Goal: Transaction & Acquisition: Purchase product/service

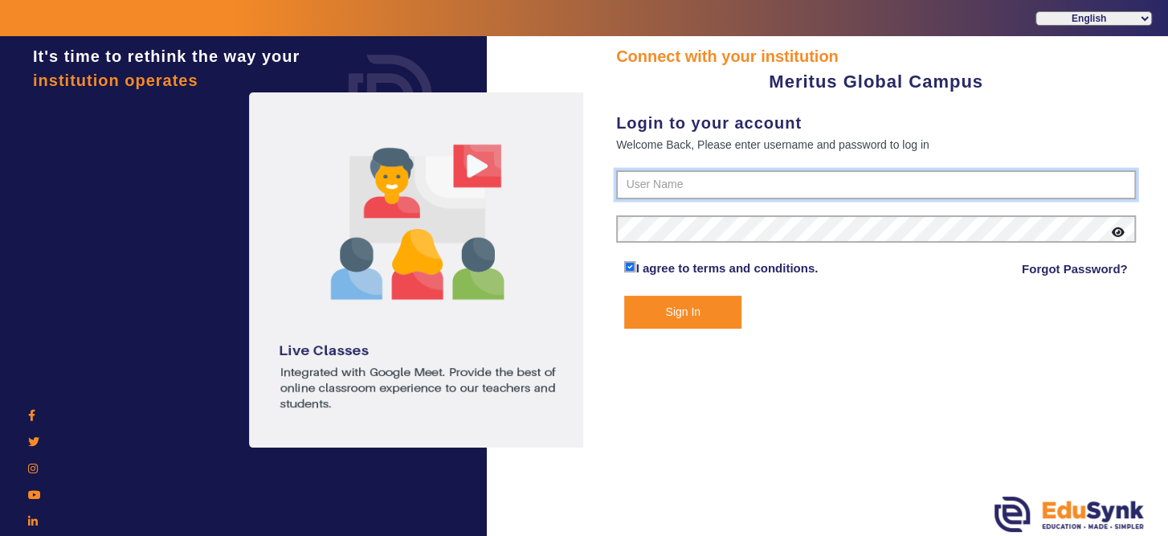
type input "8593852575"
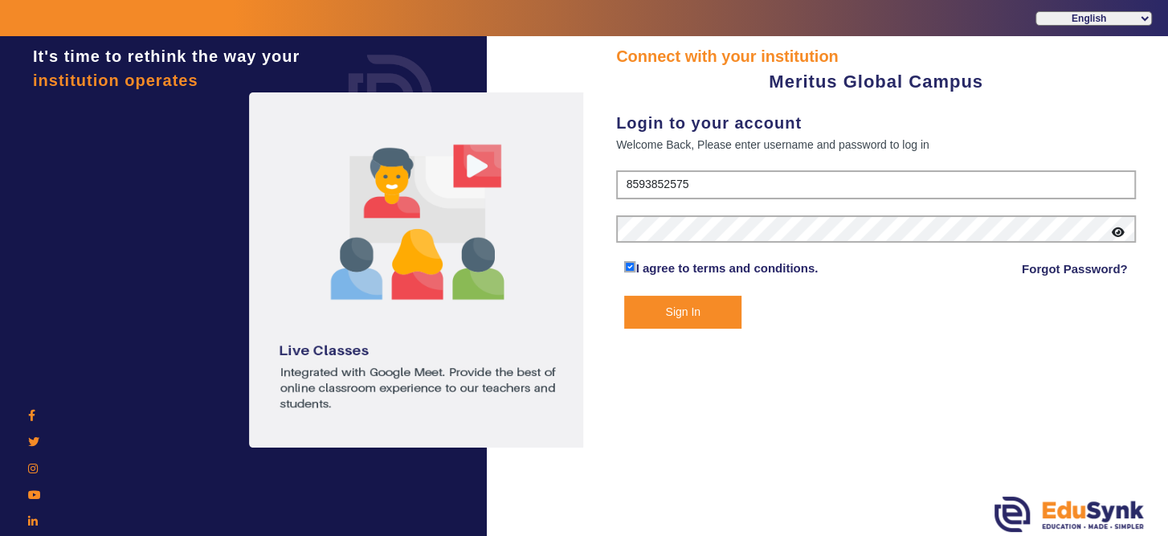
click at [693, 317] on button "Sign In" at bounding box center [682, 312] width 116 height 33
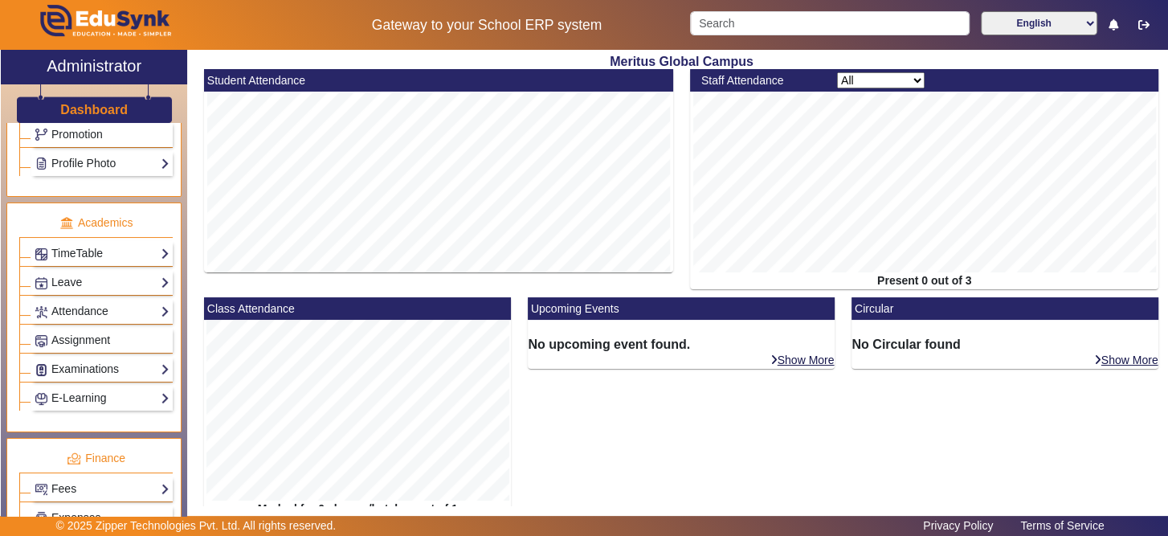
scroll to position [566, 0]
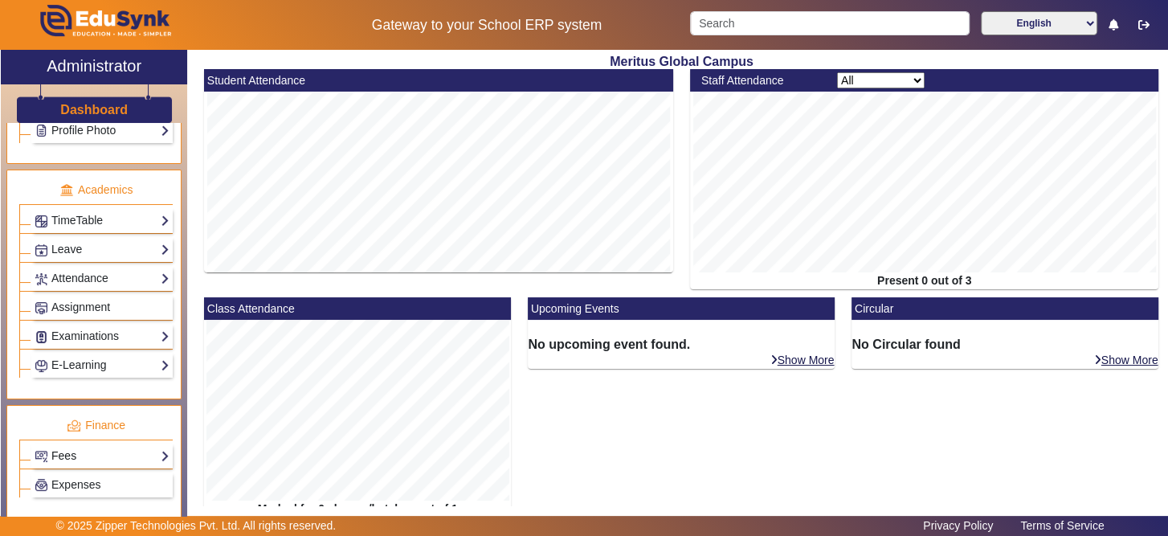
click at [125, 447] on link "Fees" at bounding box center [102, 456] width 135 height 18
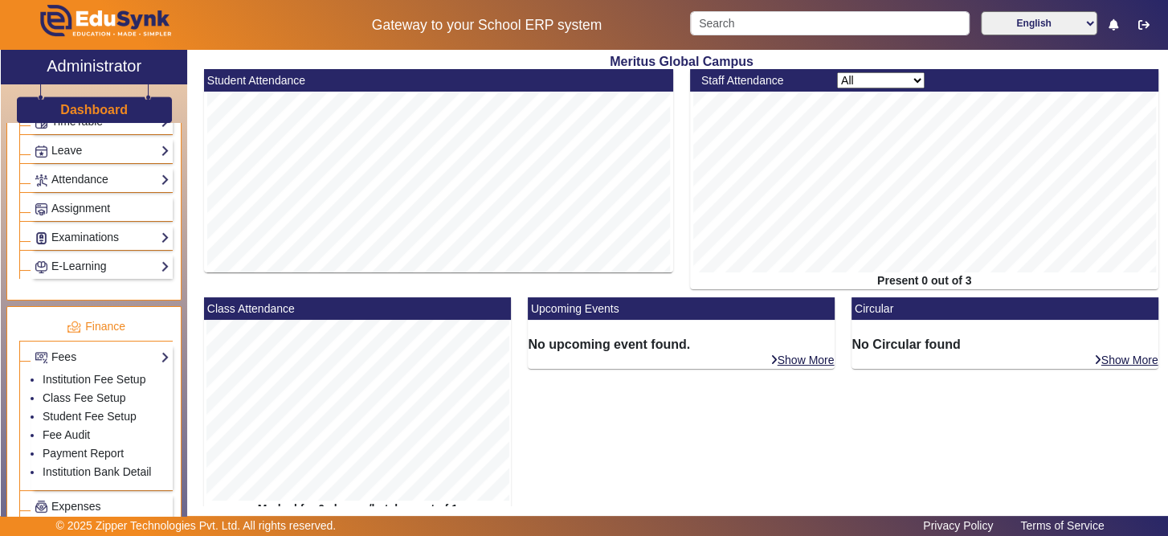
scroll to position [676, 0]
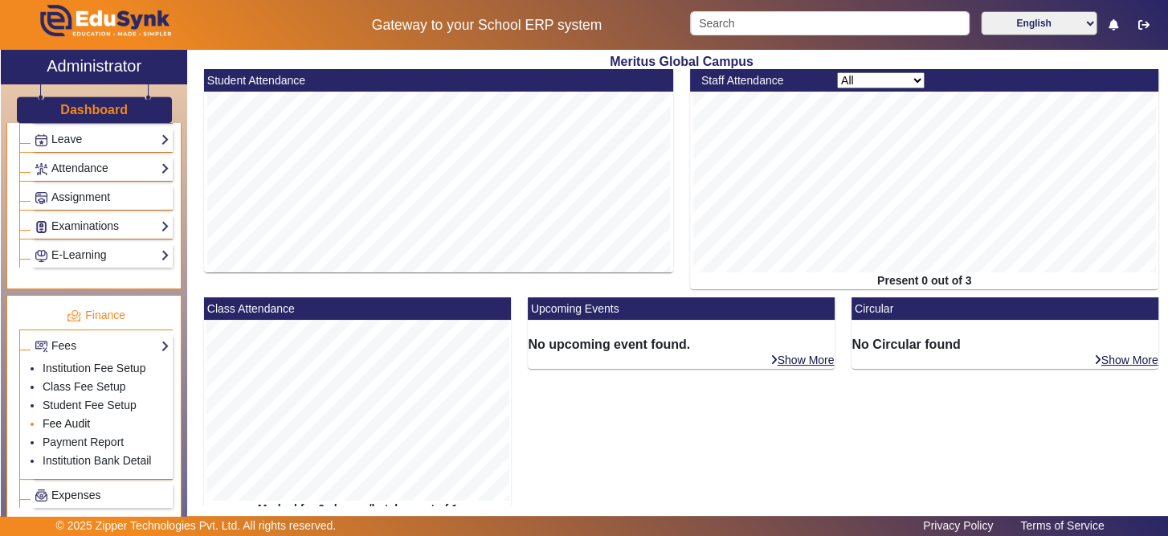
click at [84, 417] on link "Fee Audit" at bounding box center [66, 423] width 47 height 13
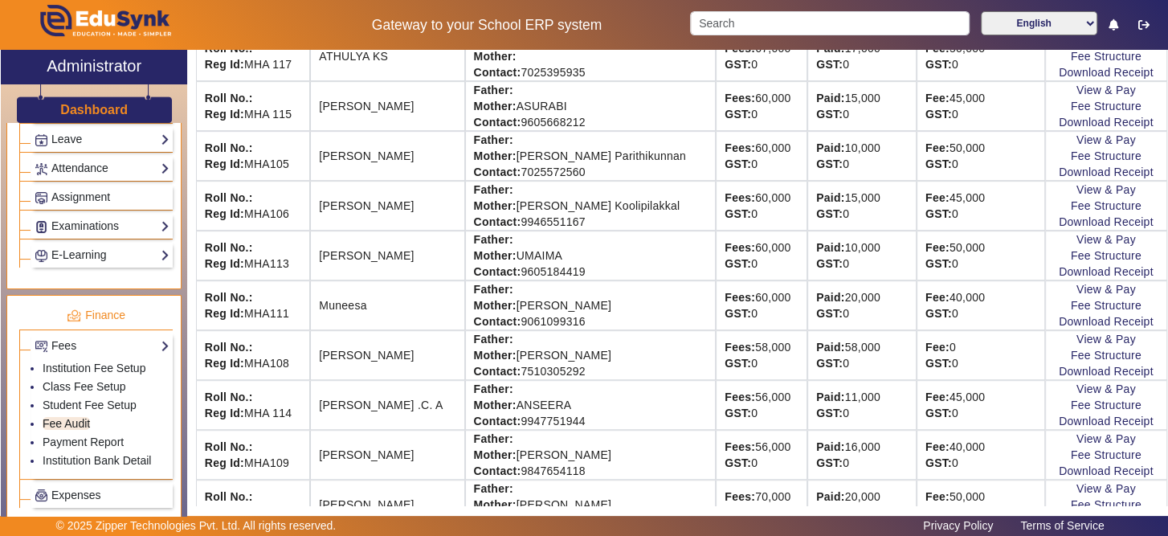
scroll to position [514, 0]
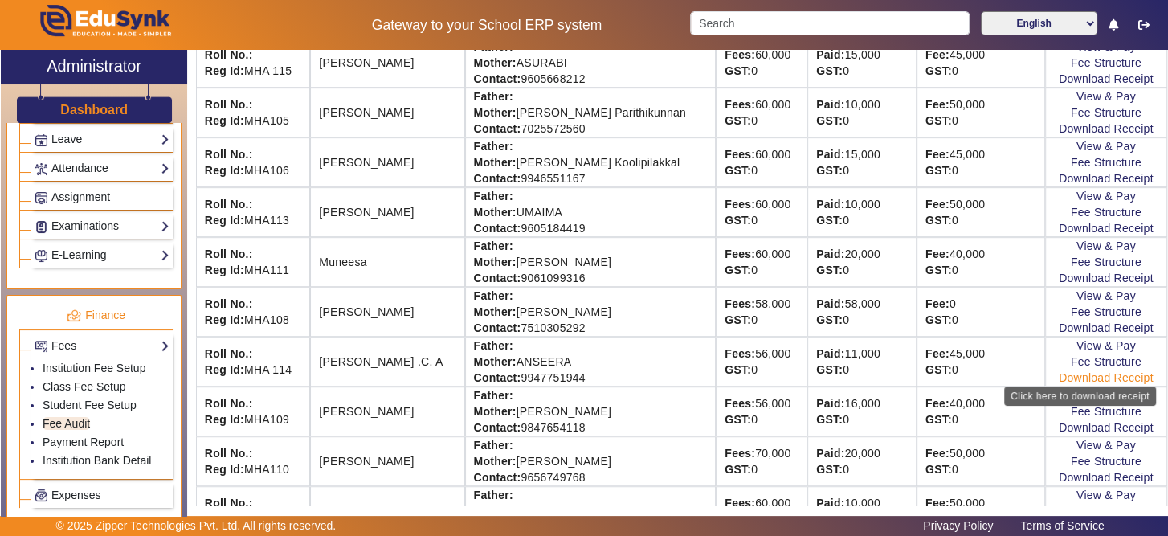
click at [1059, 371] on link "Download Receipt" at bounding box center [1106, 377] width 95 height 13
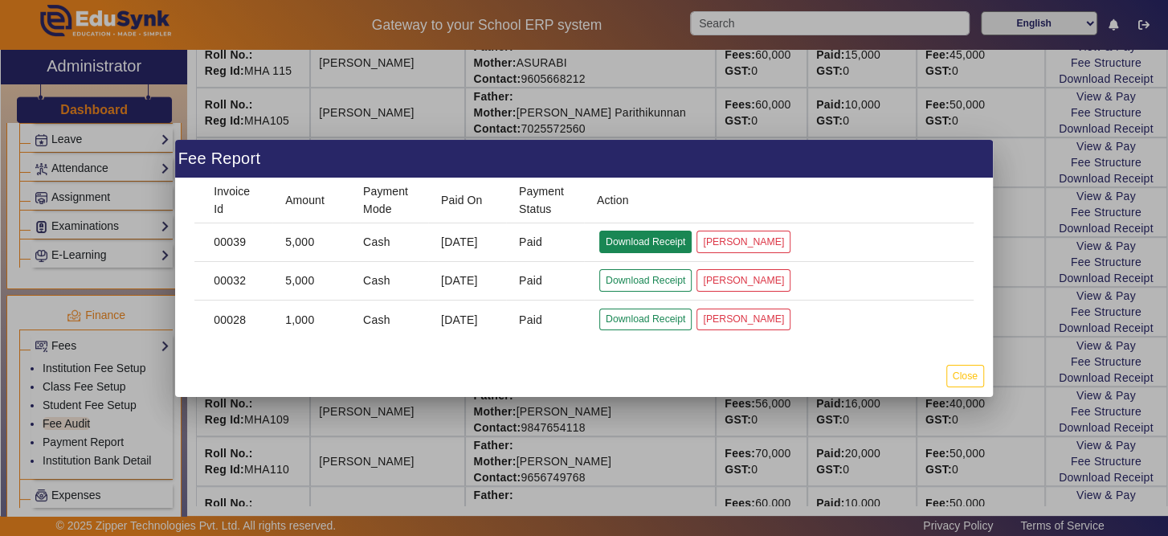
click at [642, 247] on button "Download Receipt" at bounding box center [645, 242] width 92 height 22
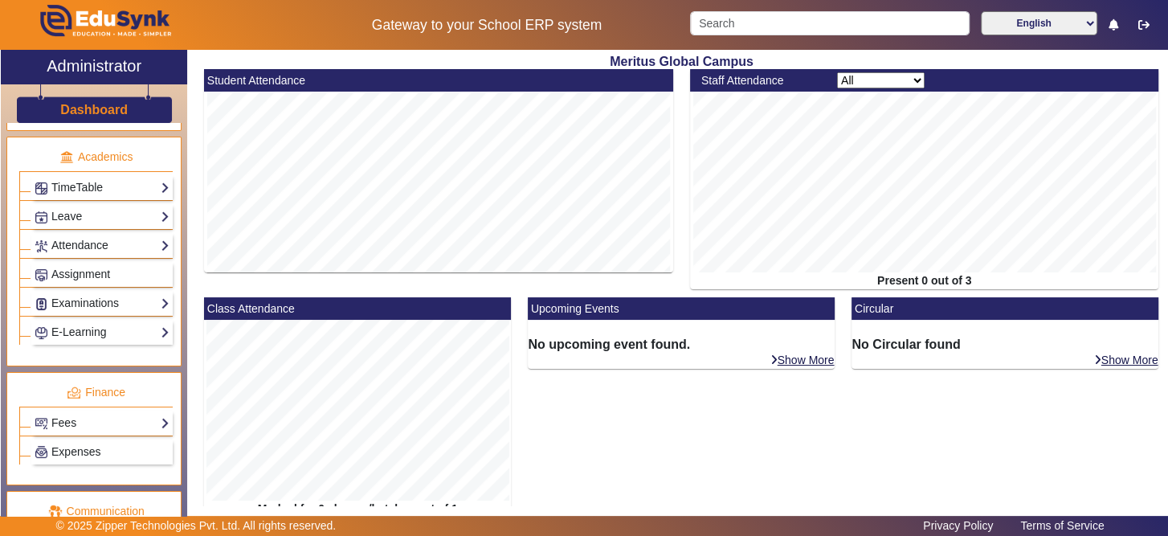
scroll to position [600, 0]
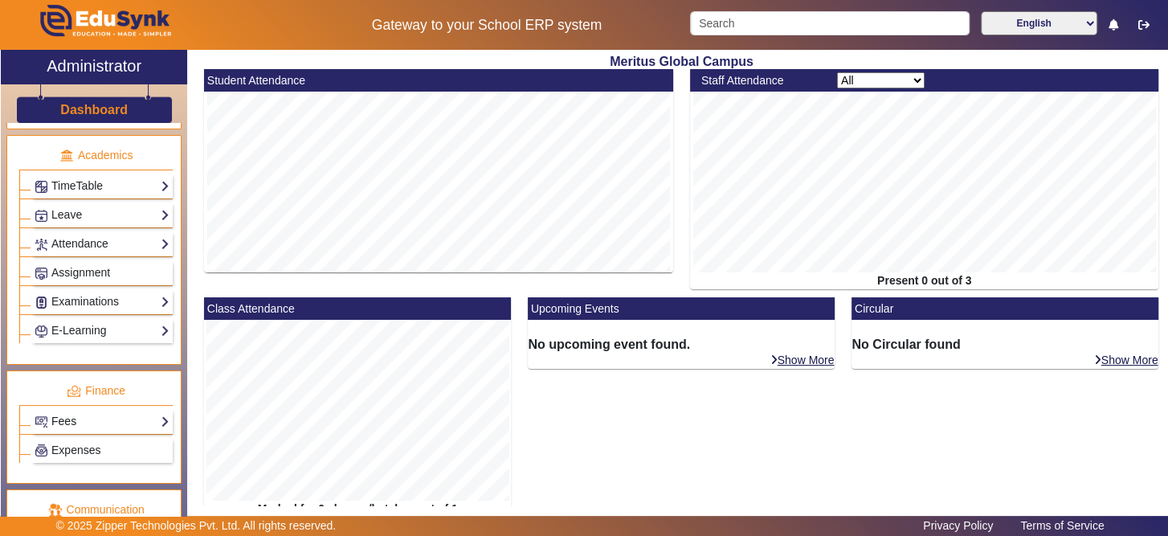
click at [138, 415] on link "Fees" at bounding box center [102, 421] width 135 height 18
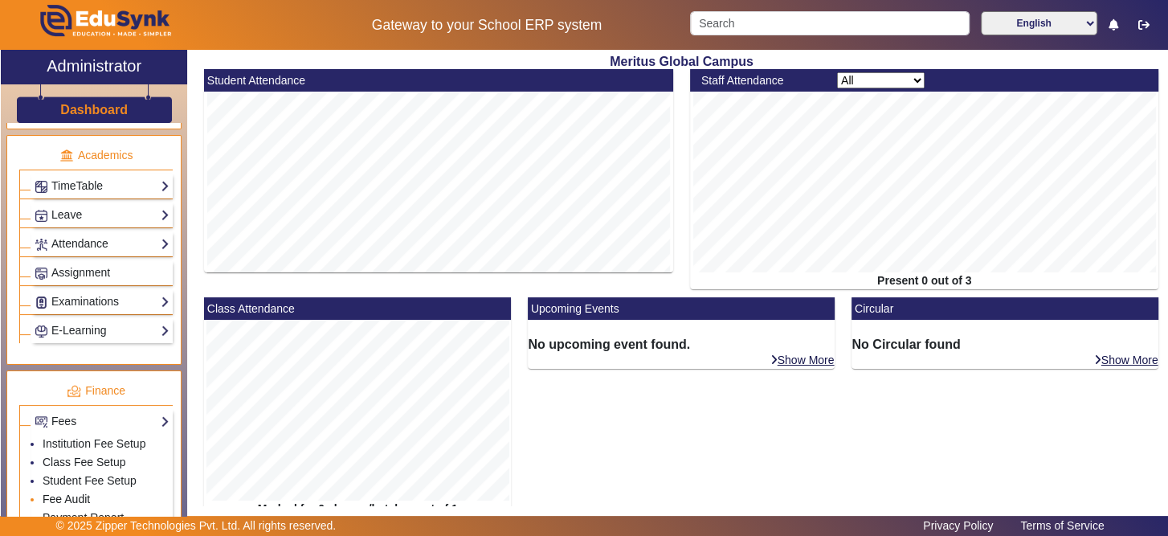
click at [85, 492] on link "Fee Audit" at bounding box center [66, 498] width 47 height 13
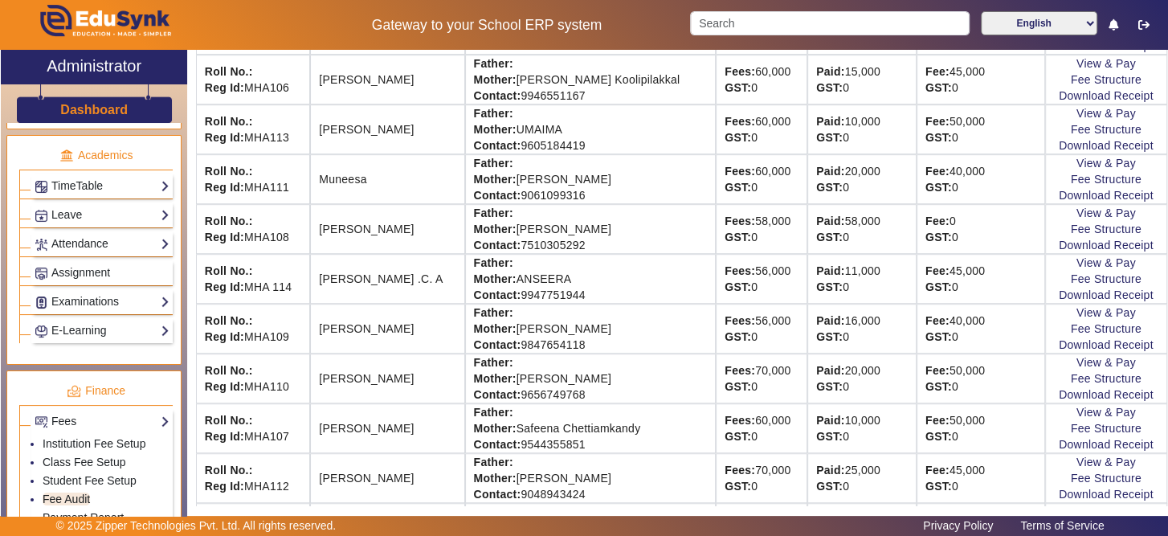
scroll to position [645, 0]
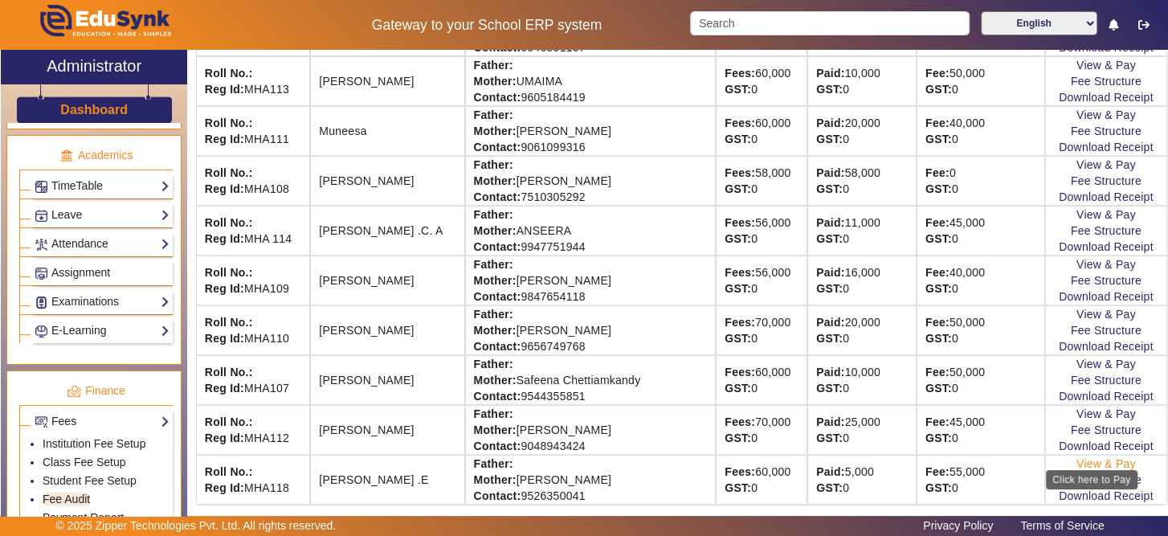
click at [1080, 457] on link "View & Pay" at bounding box center [1106, 463] width 59 height 13
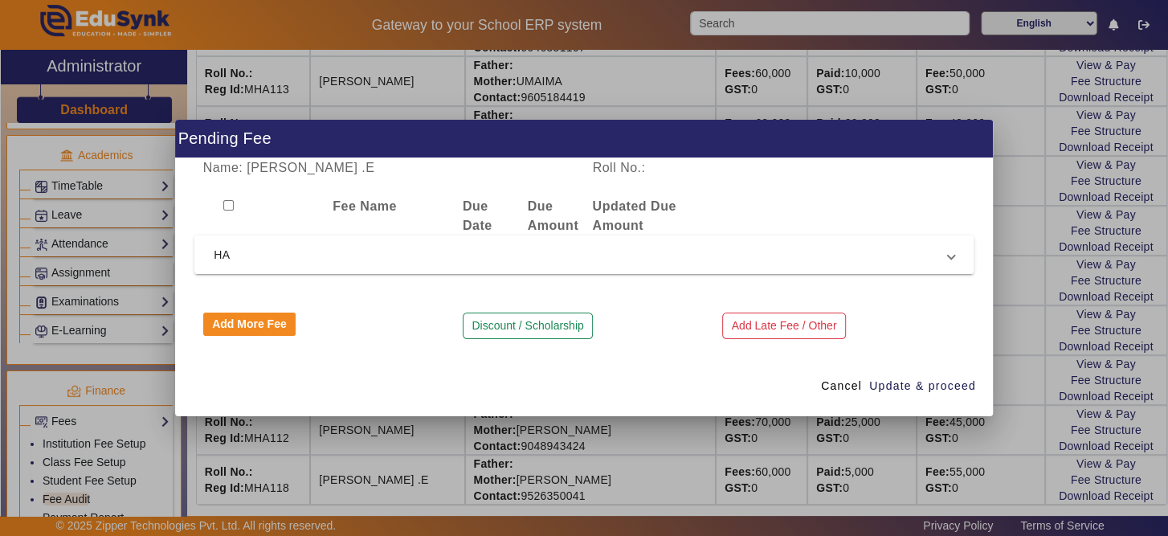
click at [402, 243] on mat-expansion-panel-header "HA" at bounding box center [583, 254] width 779 height 39
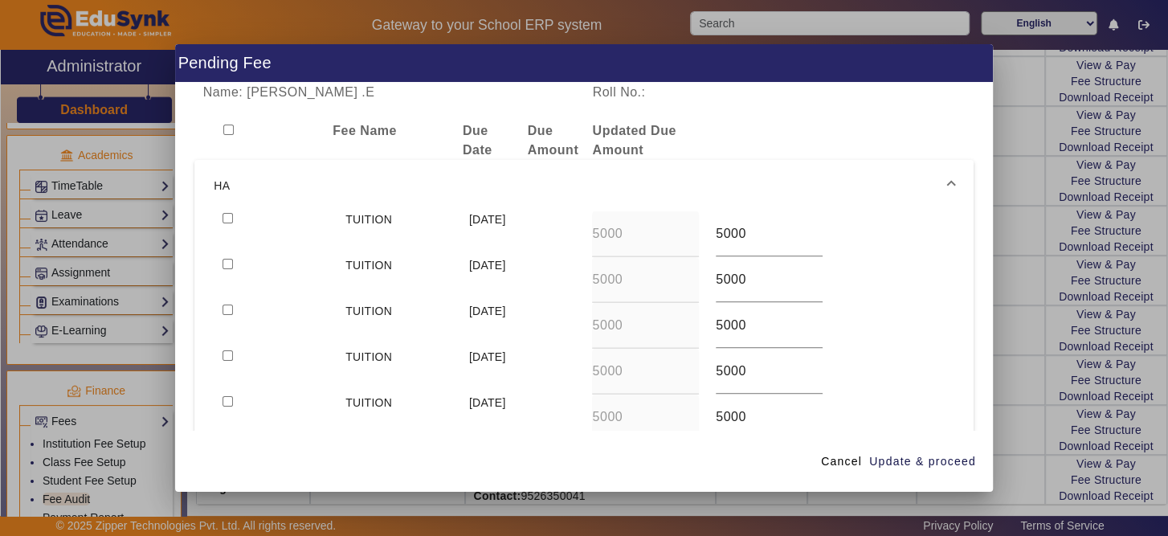
click at [229, 353] on input "checkbox" at bounding box center [228, 355] width 10 height 10
checkbox input "true"
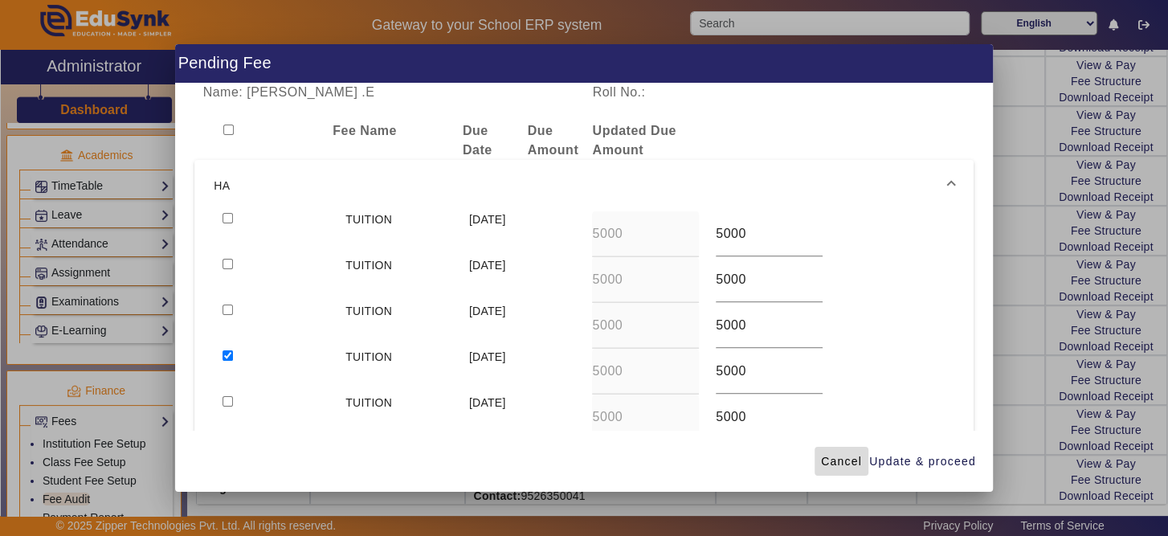
click at [830, 464] on span "Cancel" at bounding box center [841, 461] width 41 height 17
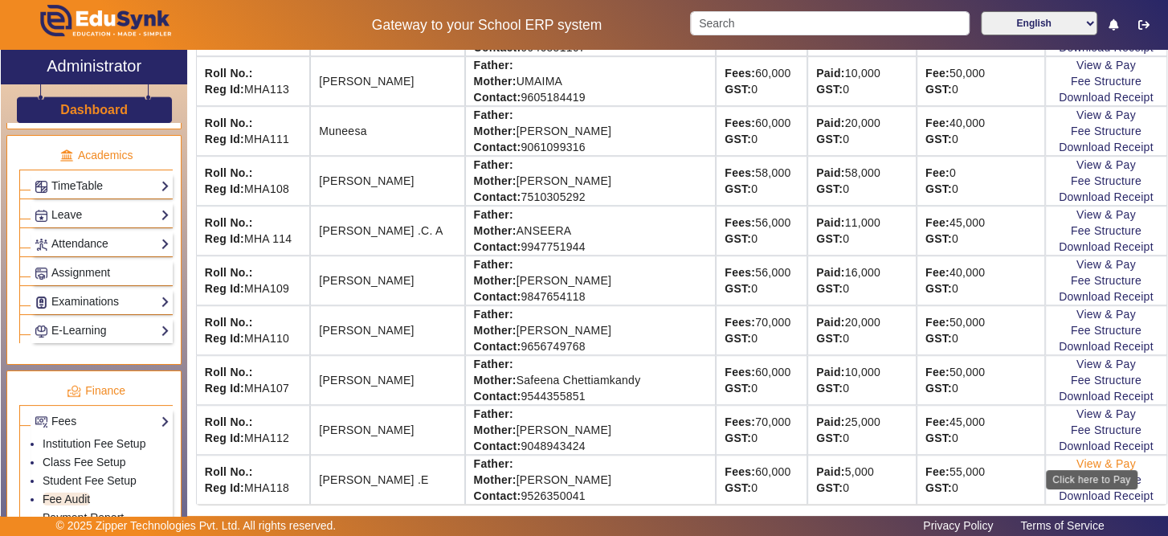
click at [1087, 457] on link "View & Pay" at bounding box center [1106, 463] width 59 height 13
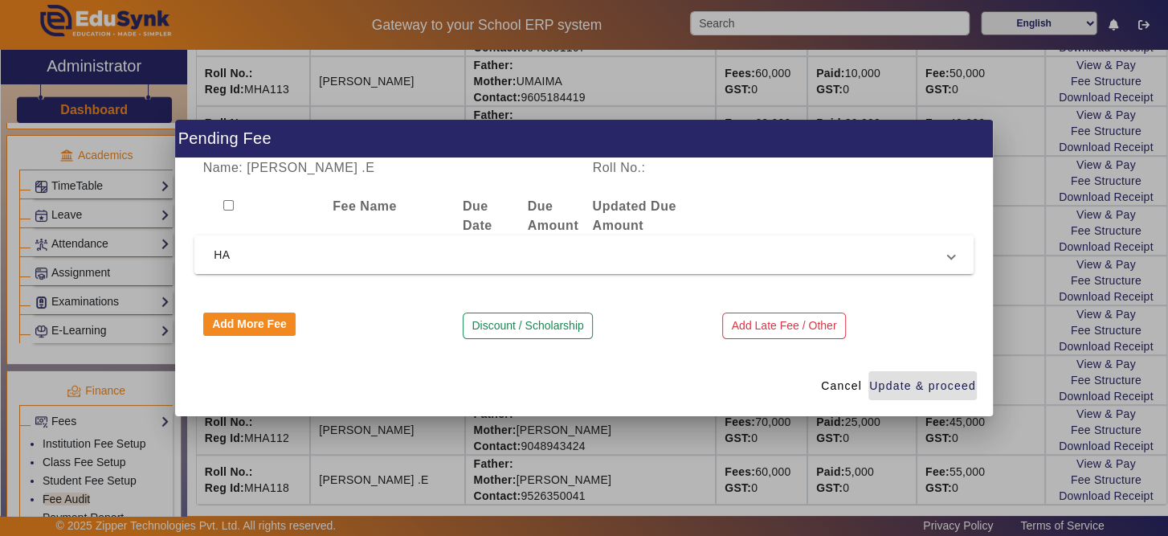
click at [684, 270] on mat-expansion-panel-header "HA" at bounding box center [583, 254] width 779 height 39
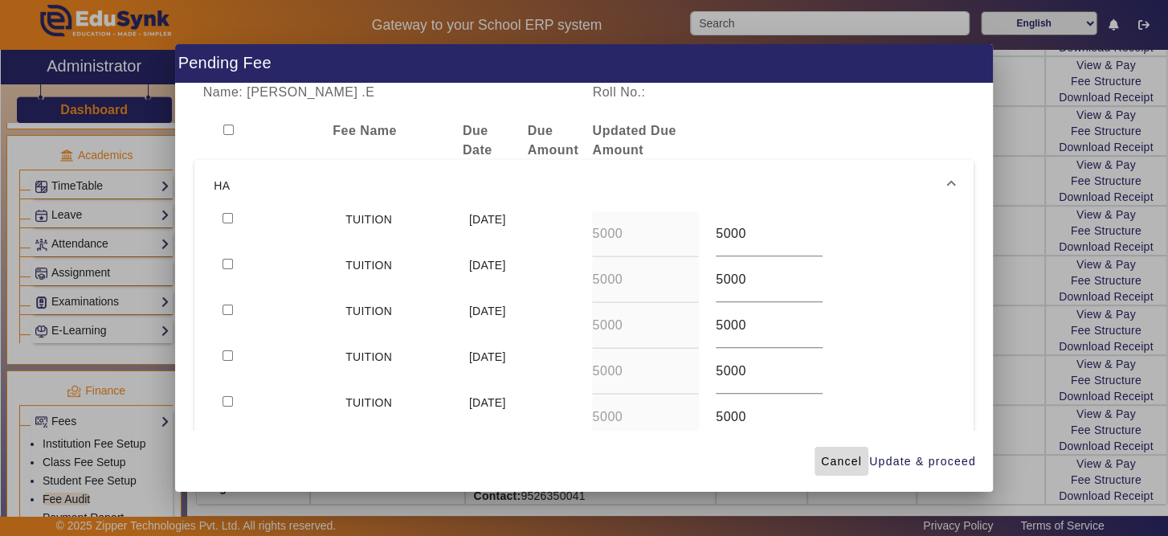
click at [832, 463] on span "Cancel" at bounding box center [841, 461] width 41 height 17
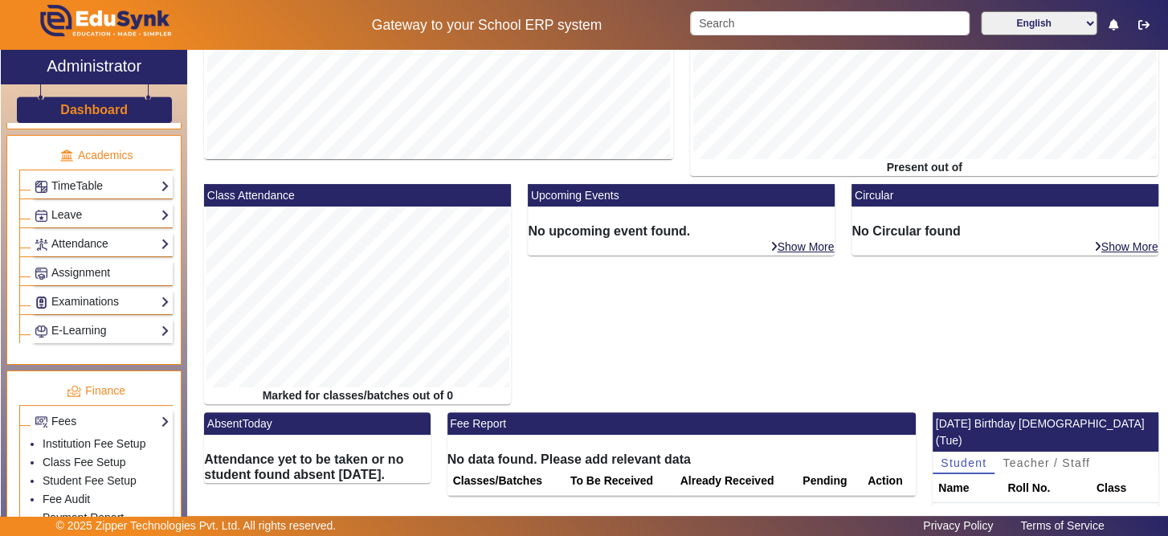
scroll to position [112, 0]
